Goal: Task Accomplishment & Management: Complete application form

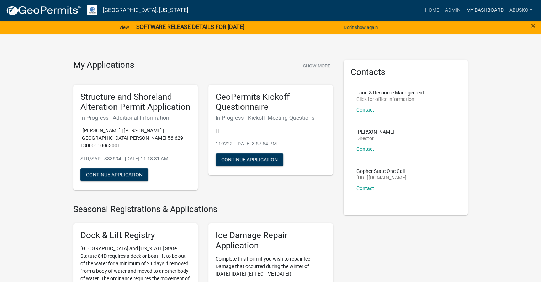
click at [485, 10] on link "My Dashboard" at bounding box center [484, 11] width 43 height 14
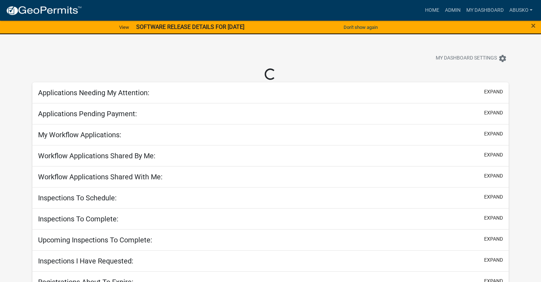
select select "1: 25"
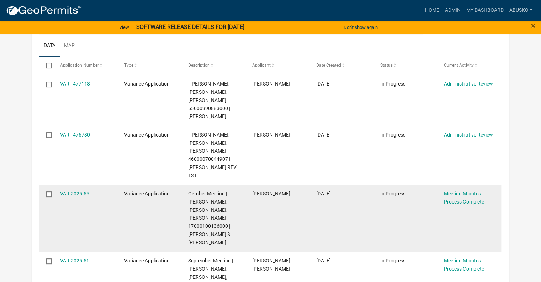
scroll to position [130, 0]
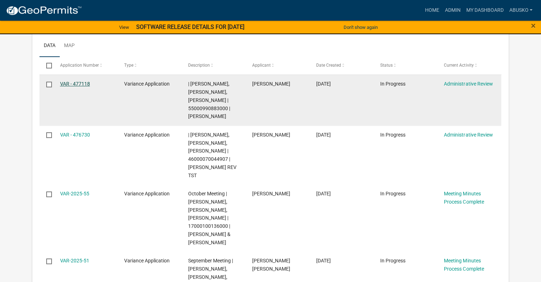
click at [78, 84] on link "VAR - 477118" at bounding box center [75, 84] width 30 height 6
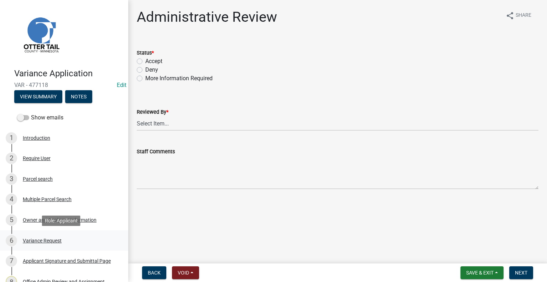
click at [46, 240] on div "Variance Request" at bounding box center [42, 240] width 39 height 5
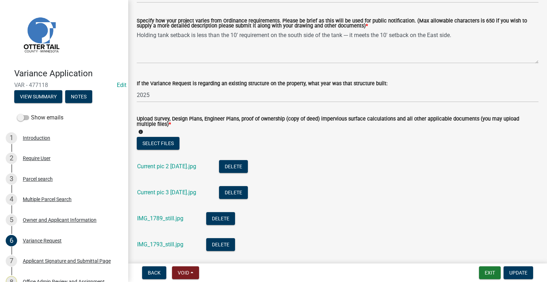
scroll to position [178, 0]
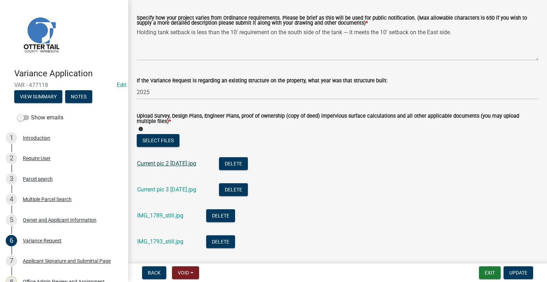
click at [178, 165] on link "Current pic 2 [DATE].jpg" at bounding box center [166, 163] width 59 height 7
click at [164, 183] on div "Current pic 3 [DATE].jpg" at bounding box center [172, 190] width 70 height 15
click at [167, 186] on link "Current pic 3 [DATE].jpg" at bounding box center [166, 189] width 59 height 7
click at [166, 214] on link "IMG_1789_still.jpg" at bounding box center [160, 215] width 46 height 7
click at [159, 242] on link "IMG_1793_still.jpg" at bounding box center [160, 241] width 46 height 7
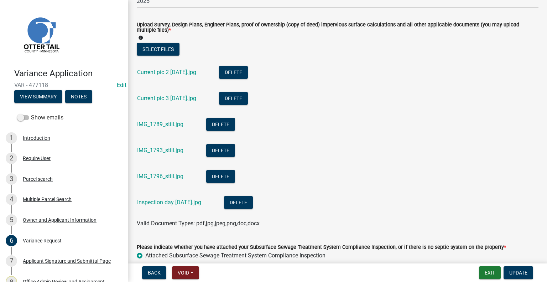
scroll to position [285, 0]
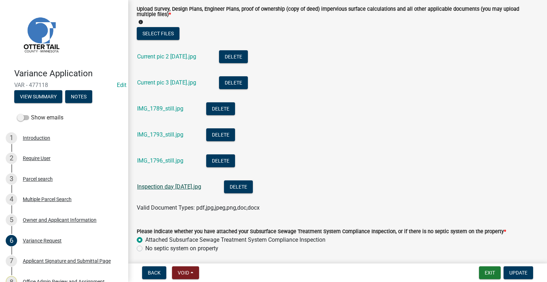
click at [161, 186] on link "Inspection day [DATE].jpg" at bounding box center [169, 186] width 64 height 7
click at [40, 176] on div "Parcel search" at bounding box center [38, 178] width 30 height 5
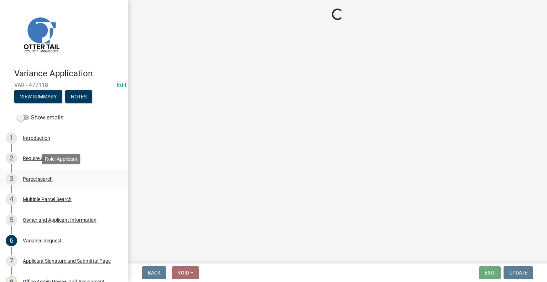
scroll to position [0, 0]
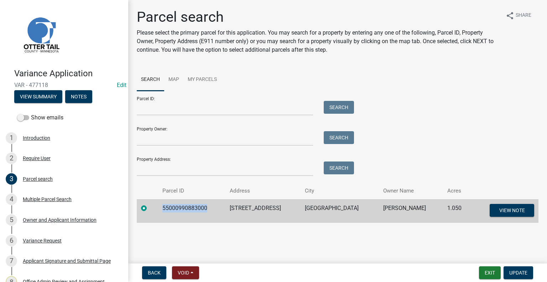
drag, startPoint x: 214, startPoint y: 207, endPoint x: 157, endPoint y: 210, distance: 56.7
click at [157, 210] on tr "55000990883000 [STREET_ADDRESS] RAPIDS [PERSON_NAME] 1.050 View Note" at bounding box center [337, 210] width 401 height 23
copy td "55000990883000"
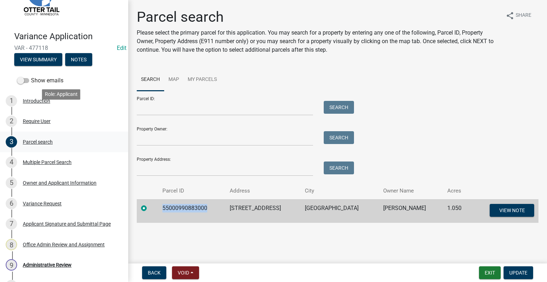
scroll to position [71, 0]
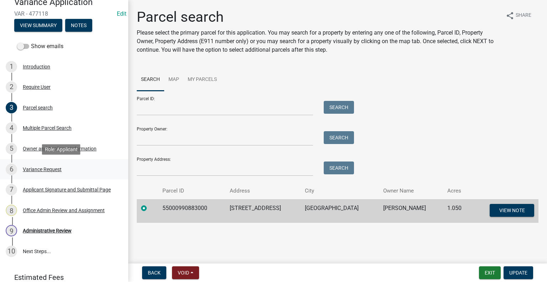
click at [41, 169] on div "Variance Request" at bounding box center [42, 169] width 39 height 5
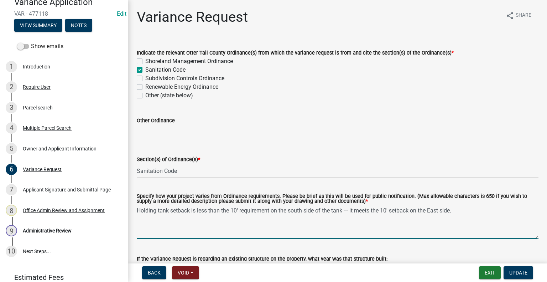
drag, startPoint x: 464, startPoint y: 206, endPoint x: 470, endPoint y: 201, distance: 6.8
click at [465, 205] on form "Specify how your project varies from Ordinance requirements. Please be brief as…" at bounding box center [337, 216] width 401 height 45
type textarea "Holding tank setback is less than the 10' requirement on the south side of the …"
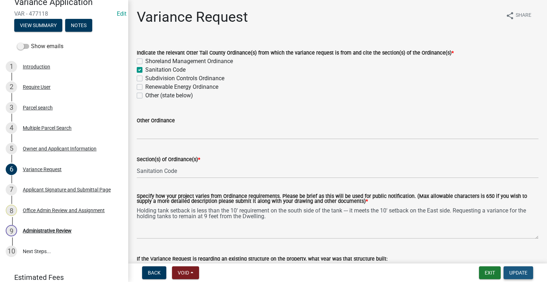
drag, startPoint x: 518, startPoint y: 271, endPoint x: 500, endPoint y: 260, distance: 21.1
click at [518, 270] on span "Update" at bounding box center [518, 272] width 18 height 6
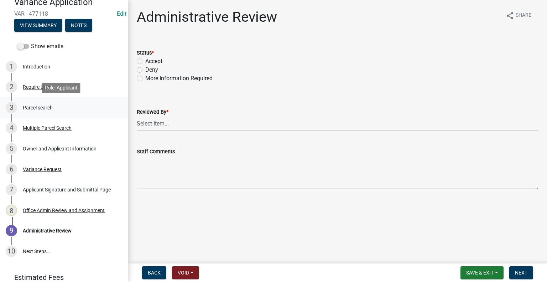
click at [38, 108] on div "Parcel search" at bounding box center [38, 107] width 30 height 5
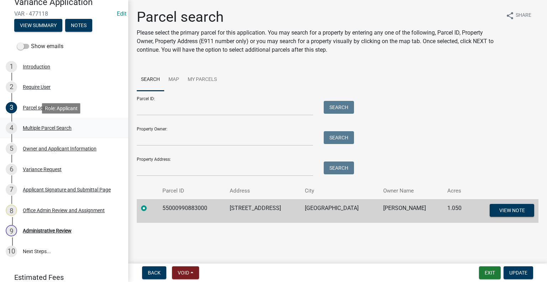
click at [37, 128] on div "Multiple Parcel Search" at bounding box center [47, 127] width 49 height 5
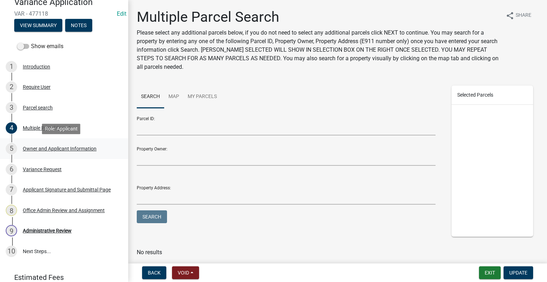
click at [41, 149] on div "Owner and Applicant Information" at bounding box center [60, 148] width 74 height 5
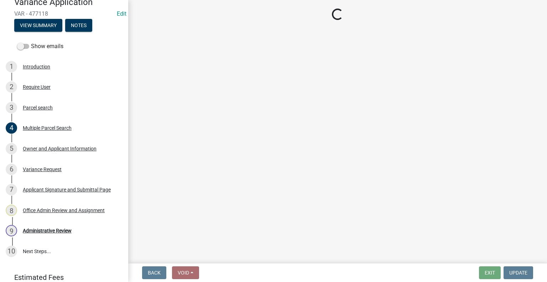
select select "758382b1-a9b7-40fb-b133-d60fa51a6422"
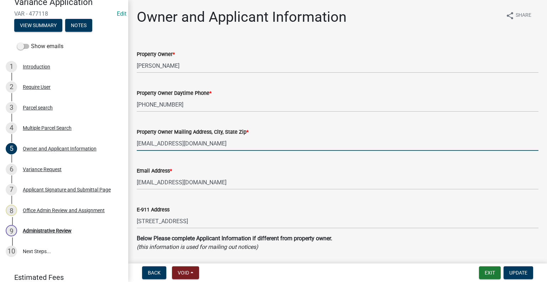
drag, startPoint x: 206, startPoint y: 141, endPoint x: 131, endPoint y: 147, distance: 75.8
click at [131, 147] on div "Property Owner Mailing Address, City, State Zip * [EMAIL_ADDRESS][DOMAIN_NAME]" at bounding box center [337, 133] width 412 height 33
paste input "3229 [STREET_ADDRESS]"
type input "3229 [STREET_ADDRESS]"
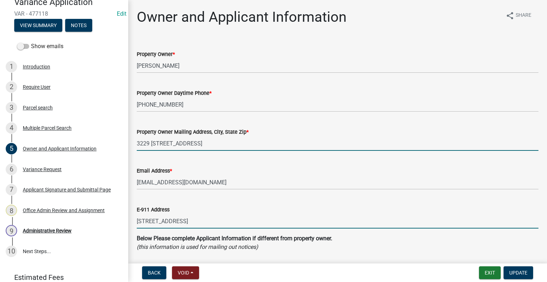
drag, startPoint x: 183, startPoint y: 222, endPoint x: 207, endPoint y: 214, distance: 25.2
click at [184, 222] on input "[STREET_ADDRESS]" at bounding box center [337, 221] width 401 height 15
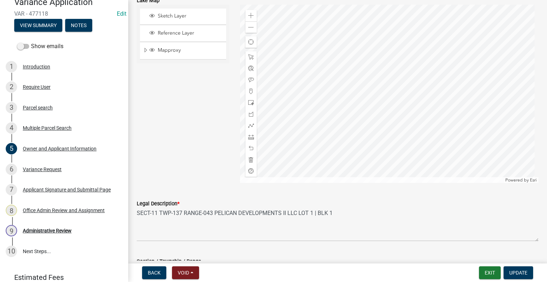
scroll to position [692, 0]
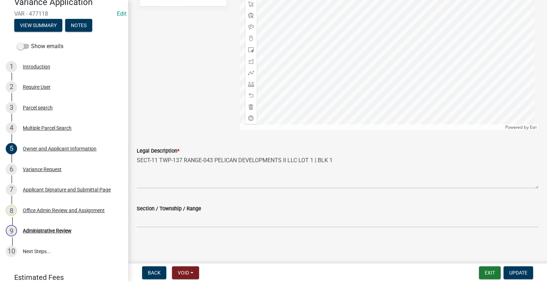
type input "[STREET_ADDRESS]"
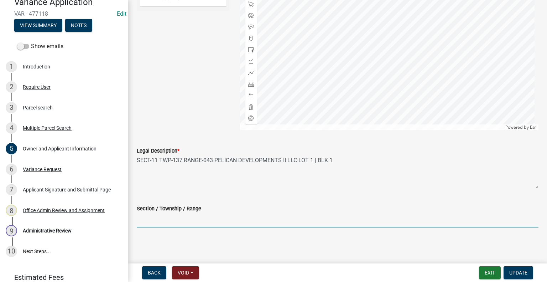
drag, startPoint x: 139, startPoint y: 222, endPoint x: 132, endPoint y: 212, distance: 12.5
click at [139, 222] on input "Section / Township / Range" at bounding box center [337, 219] width 401 height 15
type input "[PHONE_NUMBER]"
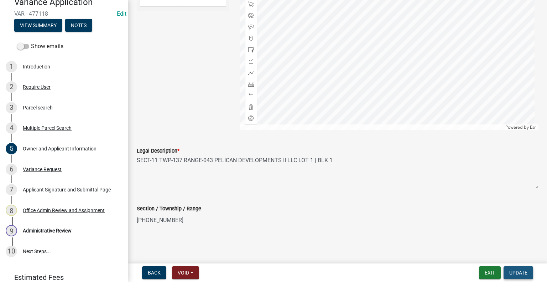
click at [520, 270] on span "Update" at bounding box center [518, 272] width 18 height 6
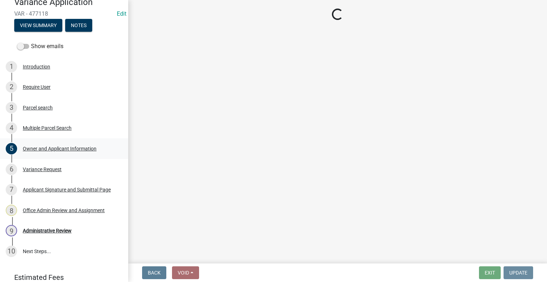
scroll to position [0, 0]
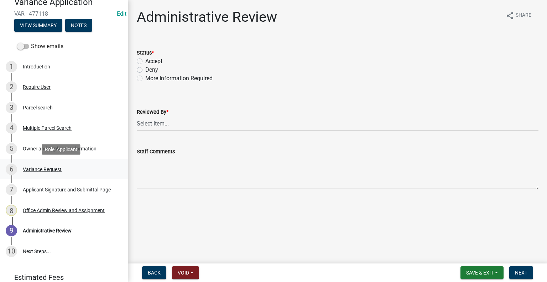
click at [54, 170] on div "Variance Request" at bounding box center [42, 169] width 39 height 5
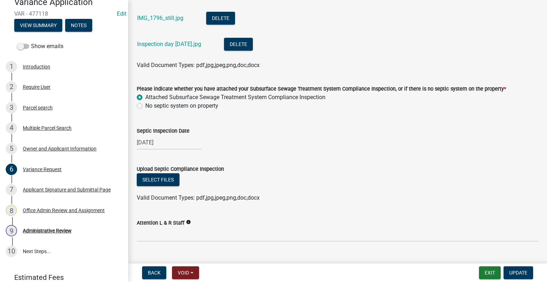
scroll to position [442, 0]
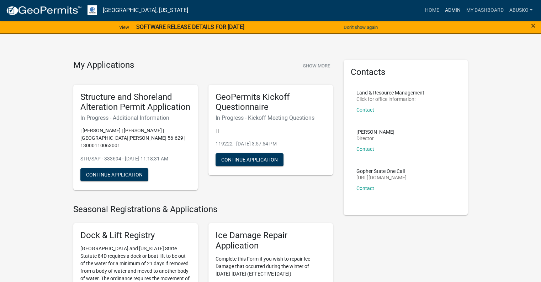
click at [455, 11] on link "Admin" at bounding box center [452, 11] width 21 height 14
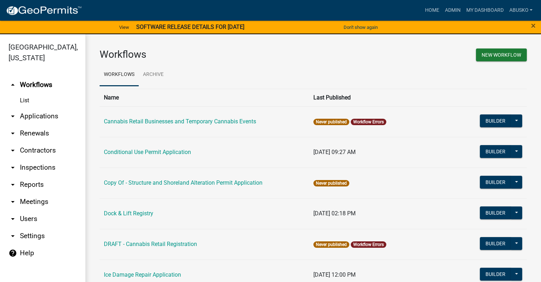
click at [35, 109] on link "arrow_drop_down Applications" at bounding box center [42, 115] width 85 height 17
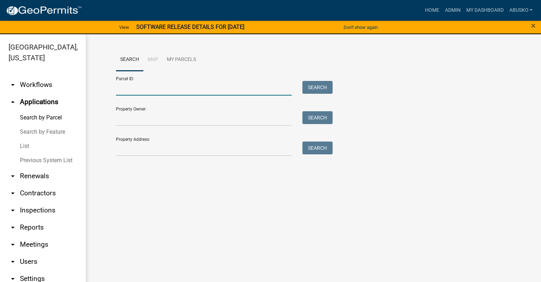
click at [145, 91] on input "Parcel ID:" at bounding box center [204, 88] width 176 height 15
paste input "55000990883000"
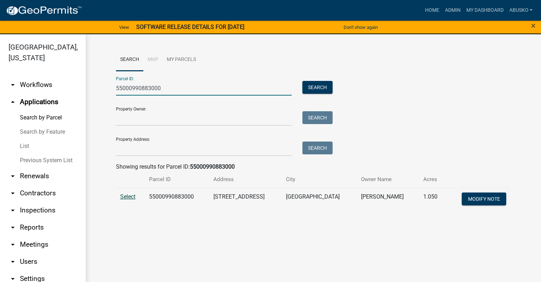
type input "55000990883000"
click at [131, 196] on span "Select" at bounding box center [127, 196] width 15 height 7
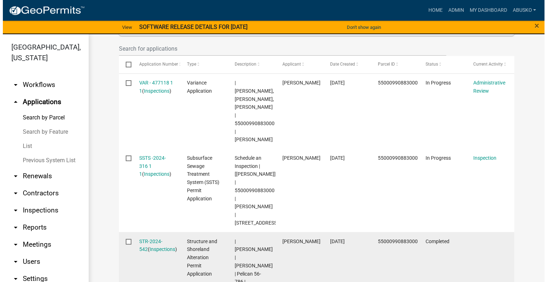
scroll to position [245, 0]
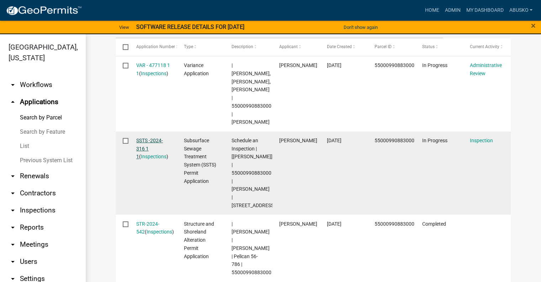
click at [145, 137] on link "SSTS -2024-316 1 1" at bounding box center [149, 148] width 27 height 22
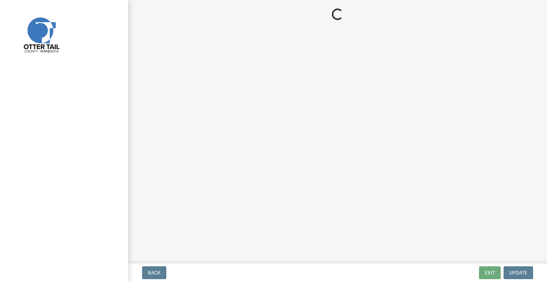
select select "710d5f49-2663-4e73-9718-d0c4e189f5ed"
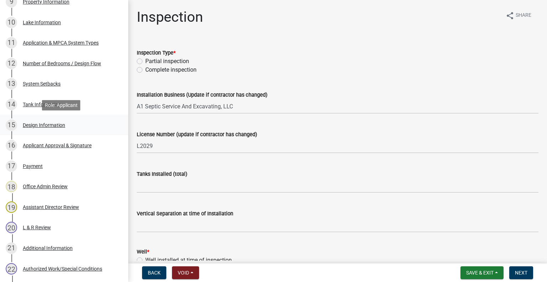
scroll to position [285, 0]
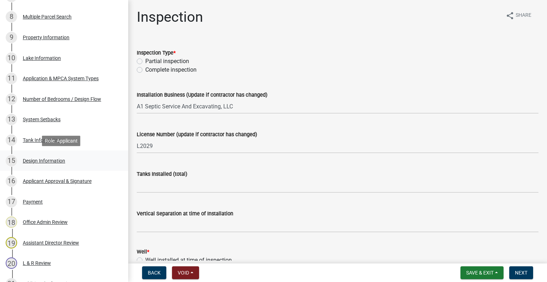
click at [50, 159] on div "Design Information" at bounding box center [44, 160] width 42 height 5
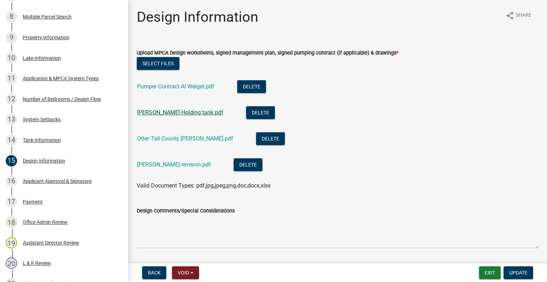
click at [173, 114] on link "Al Weigel Holding tank.pdf" at bounding box center [180, 112] width 86 height 7
click at [168, 140] on link "Otter Tail County Al Weigel.pdf" at bounding box center [185, 138] width 96 height 7
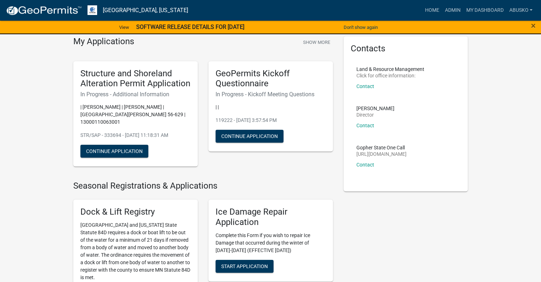
scroll to position [36, 0]
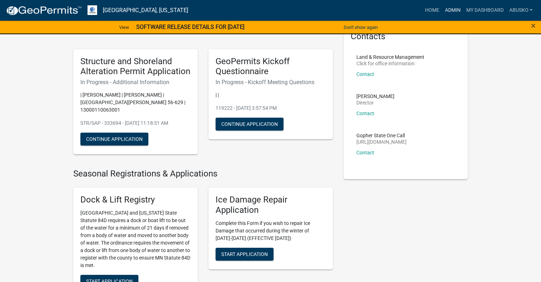
click at [451, 10] on link "Admin" at bounding box center [452, 11] width 21 height 14
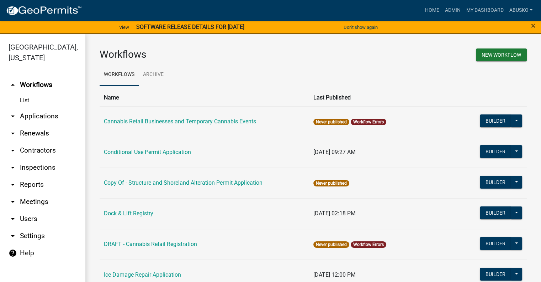
click at [28, 118] on link "arrow_drop_down Applications" at bounding box center [42, 115] width 85 height 17
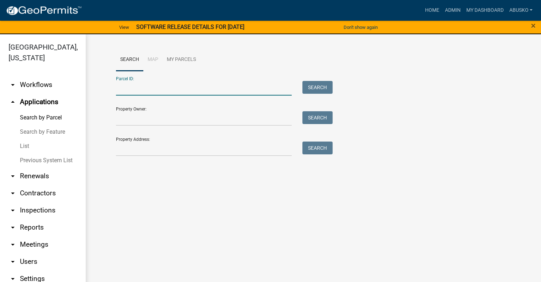
drag, startPoint x: 158, startPoint y: 89, endPoint x: 158, endPoint y: 85, distance: 4.3
click at [158, 89] on input "Parcel ID:" at bounding box center [204, 88] width 176 height 15
paste input "55000990883000"
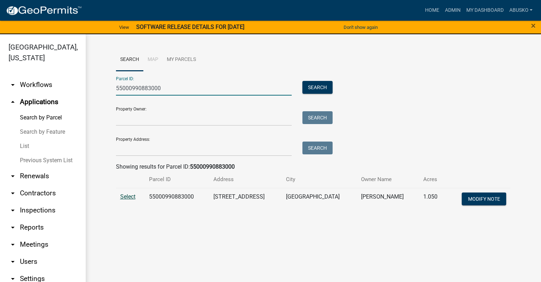
type input "55000990883000"
click at [127, 195] on span "Select" at bounding box center [127, 196] width 15 height 7
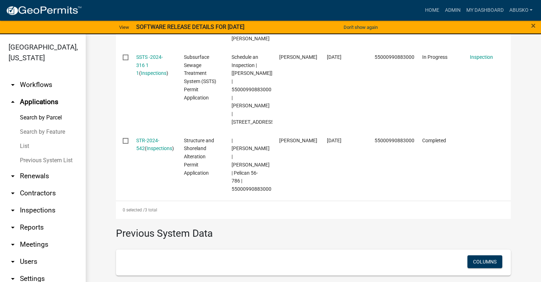
scroll to position [316, 0]
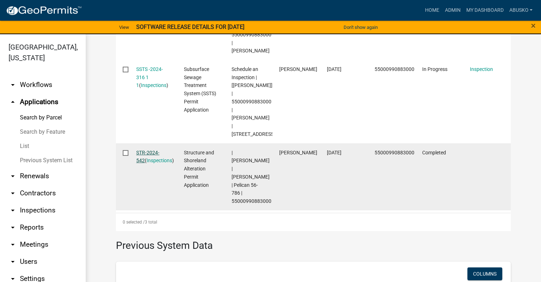
click at [148, 149] on link "STR-2024-542" at bounding box center [147, 156] width 23 height 14
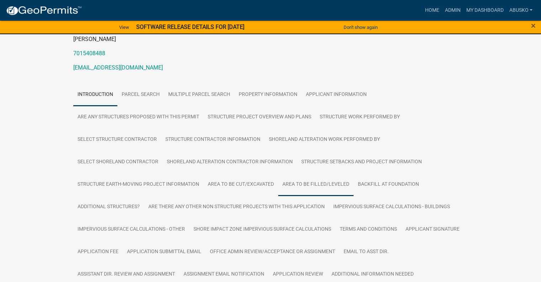
scroll to position [107, 0]
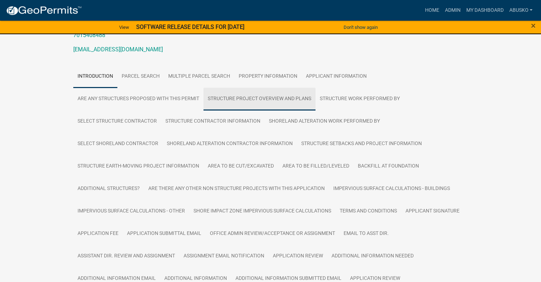
click at [263, 96] on link "Structure Project Overview and Plans" at bounding box center [260, 99] width 112 height 23
click at [254, 99] on link "Structure Project Overview and Plans" at bounding box center [260, 99] width 112 height 23
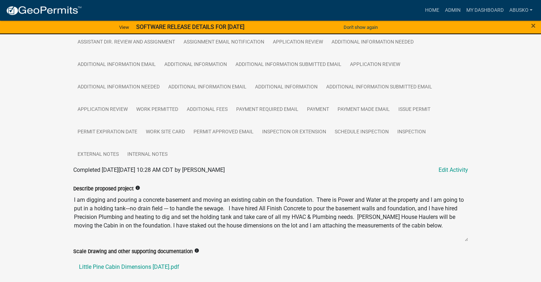
scroll to position [353, 0]
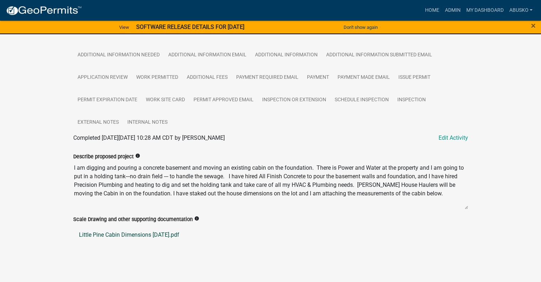
click at [140, 236] on link "Little Pine Cabin Dimensions 4.8.24.pdf" at bounding box center [270, 234] width 395 height 17
